Goal: Information Seeking & Learning: Find specific fact

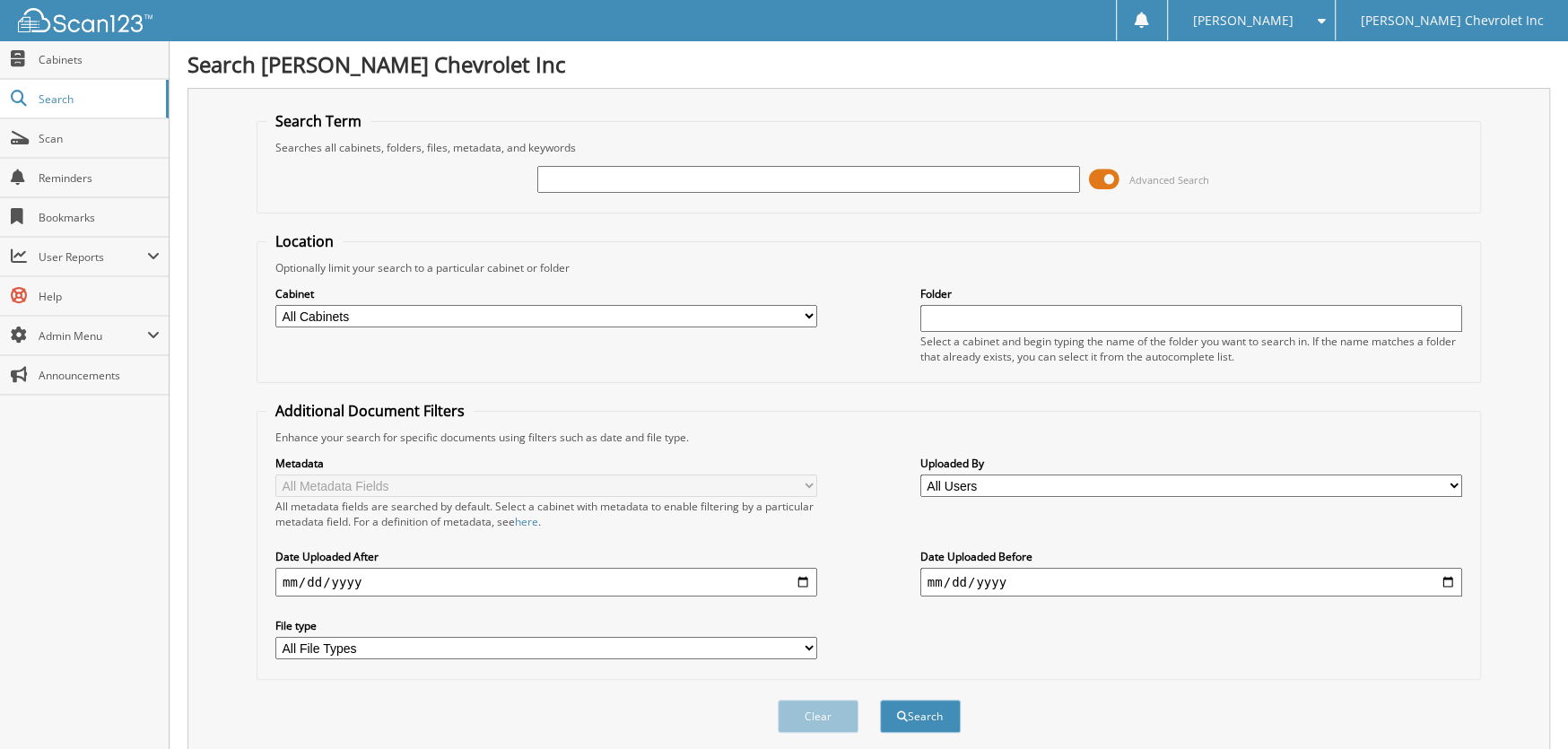
click at [566, 169] on input "text" at bounding box center [808, 180] width 542 height 27
type input "260078"
click at [880, 699] on button "Search" at bounding box center [920, 716] width 81 height 33
click at [1112, 178] on span at bounding box center [1105, 180] width 31 height 27
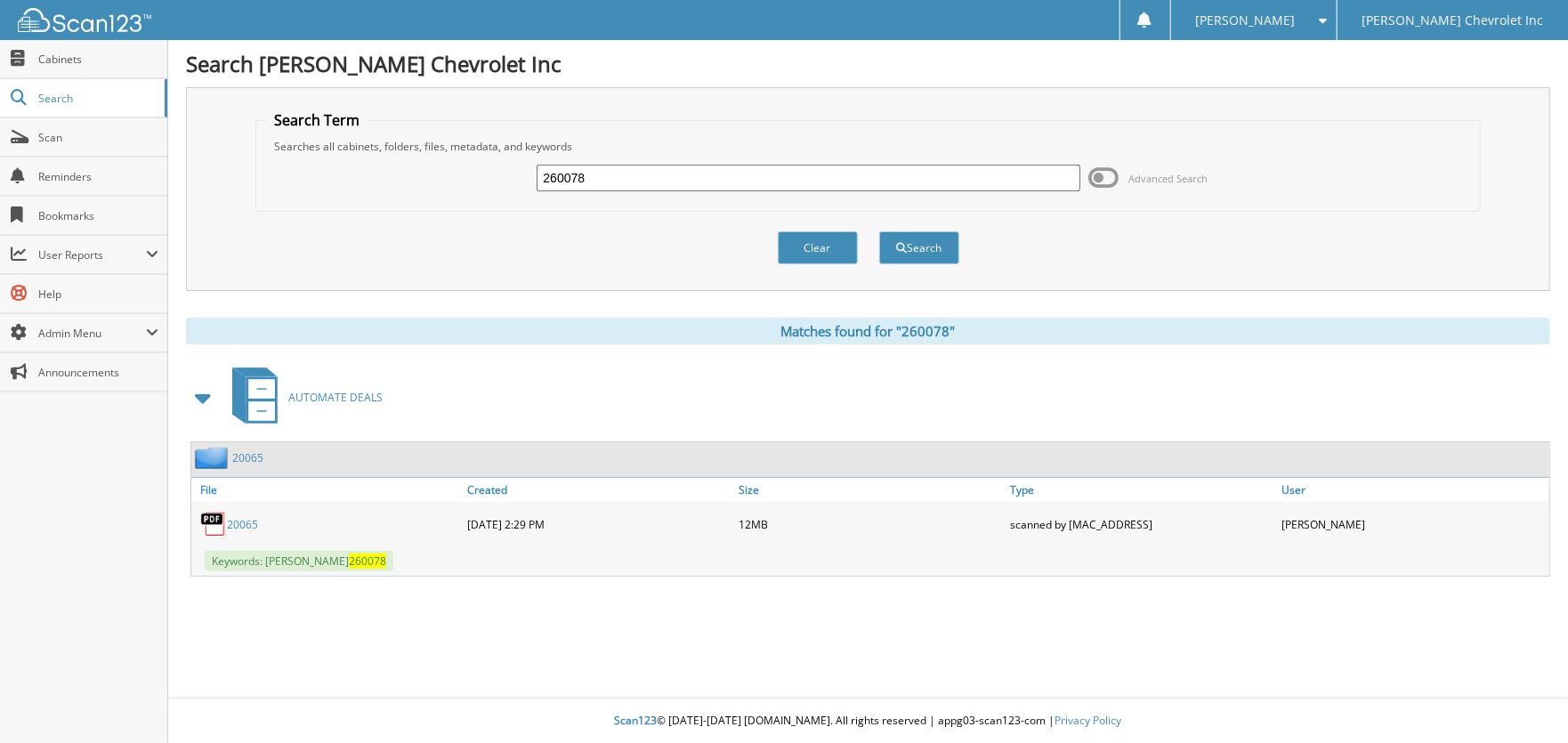
click at [241, 523] on link "20065" at bounding box center [242, 525] width 31 height 15
